Goal: Navigation & Orientation: Find specific page/section

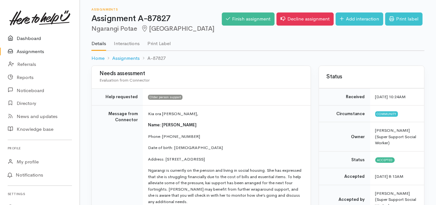
click at [29, 36] on link "Dashboard" at bounding box center [40, 38] width 80 height 13
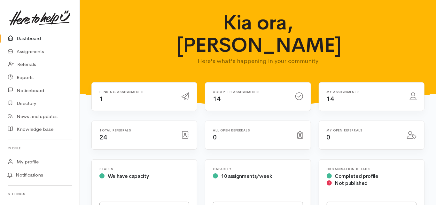
click at [29, 37] on link "Dashboard" at bounding box center [40, 38] width 80 height 13
